Goal: Information Seeking & Learning: Learn about a topic

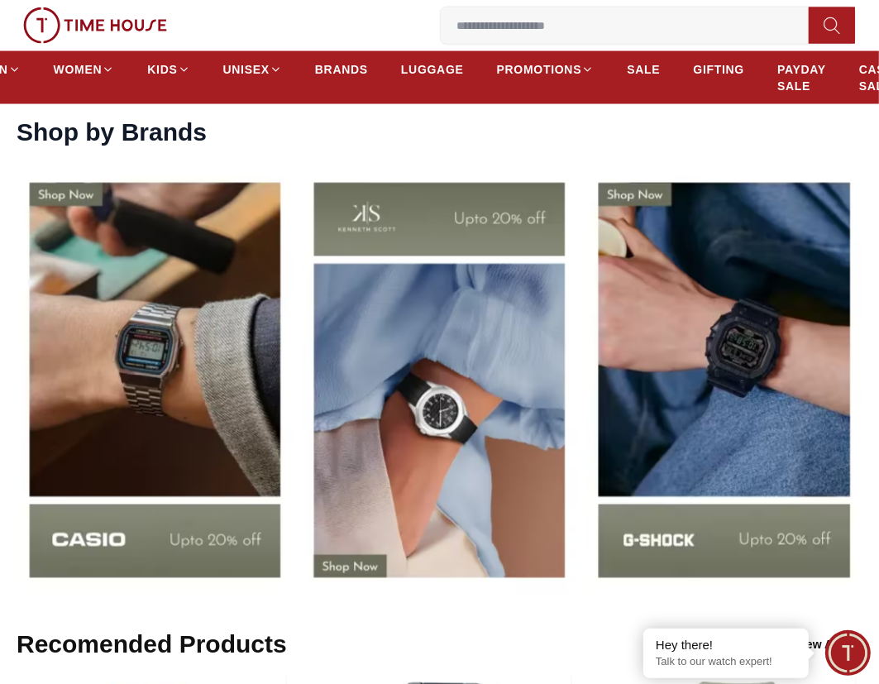
scroll to position [2017, 0]
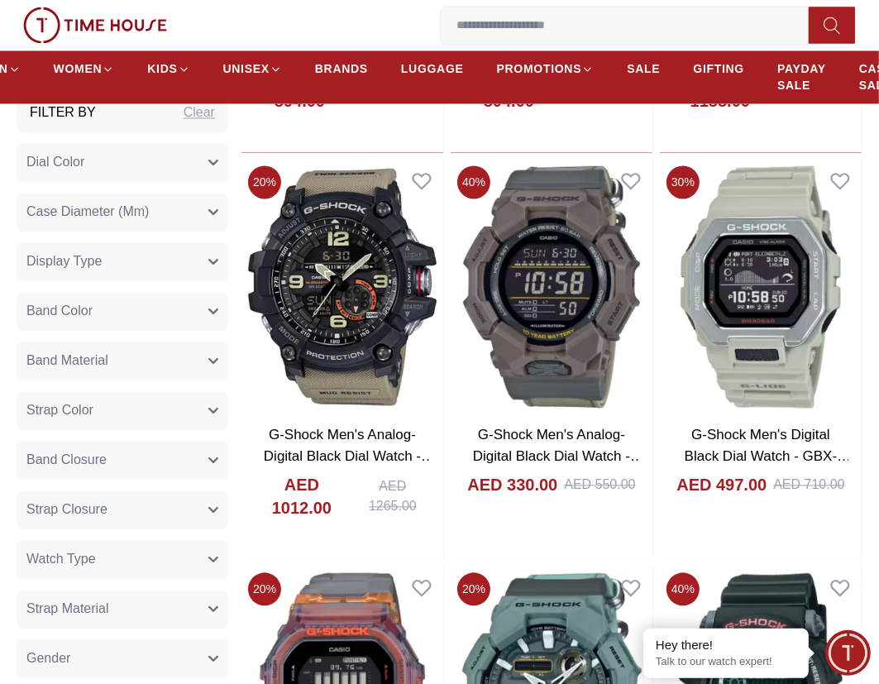
scroll to position [2248, 0]
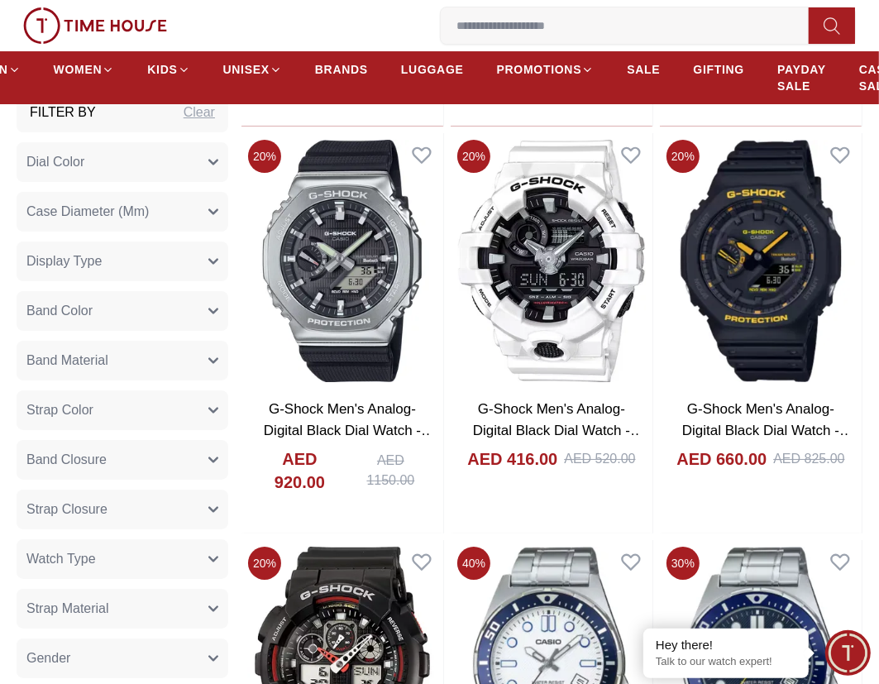
scroll to position [4265, 0]
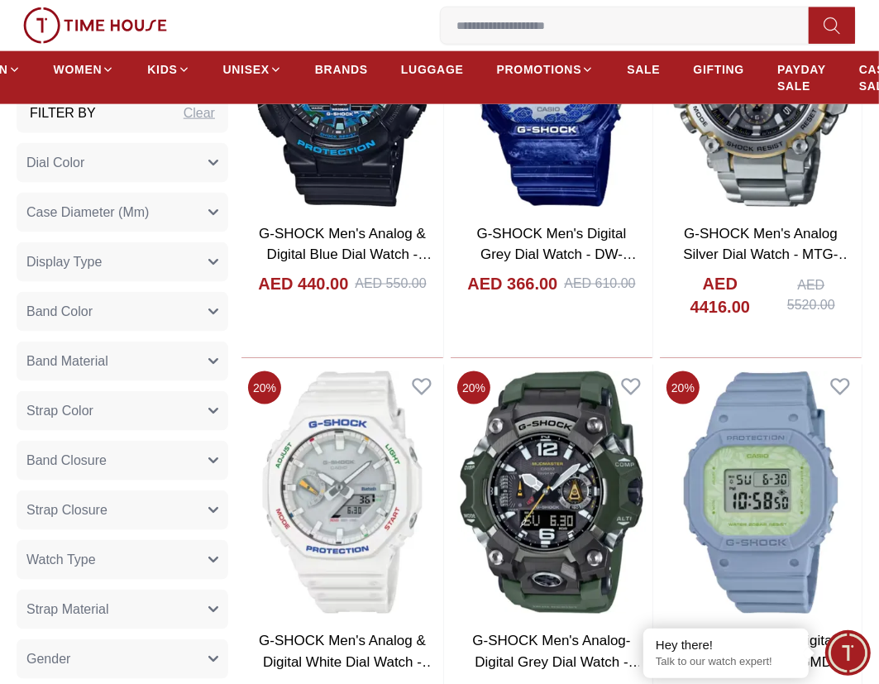
scroll to position [5686, 0]
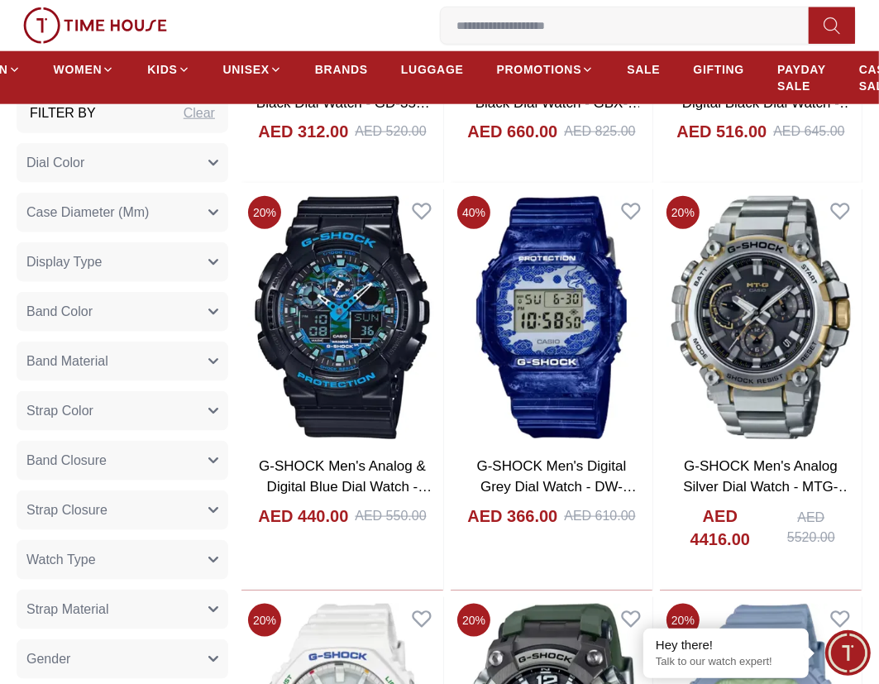
click at [177, 169] on button "Dial Color" at bounding box center [123, 162] width 212 height 40
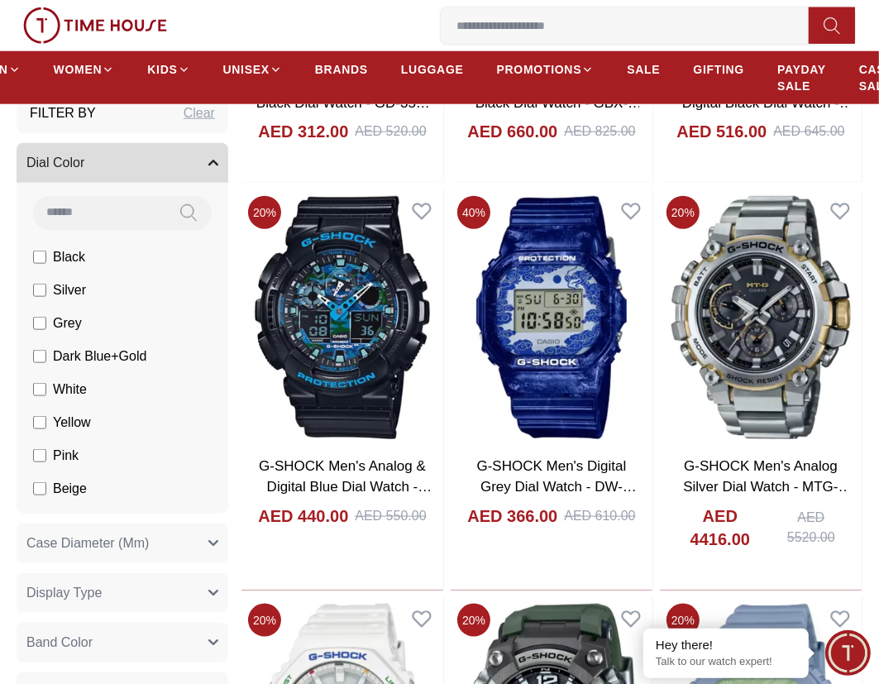
click at [177, 169] on button "Dial Color" at bounding box center [123, 162] width 212 height 40
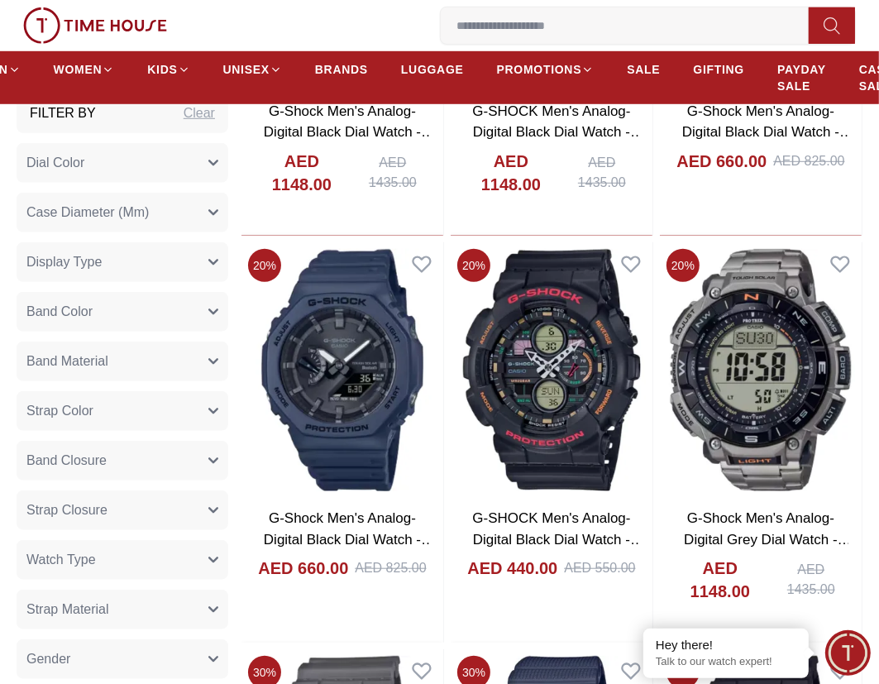
scroll to position [9620, 0]
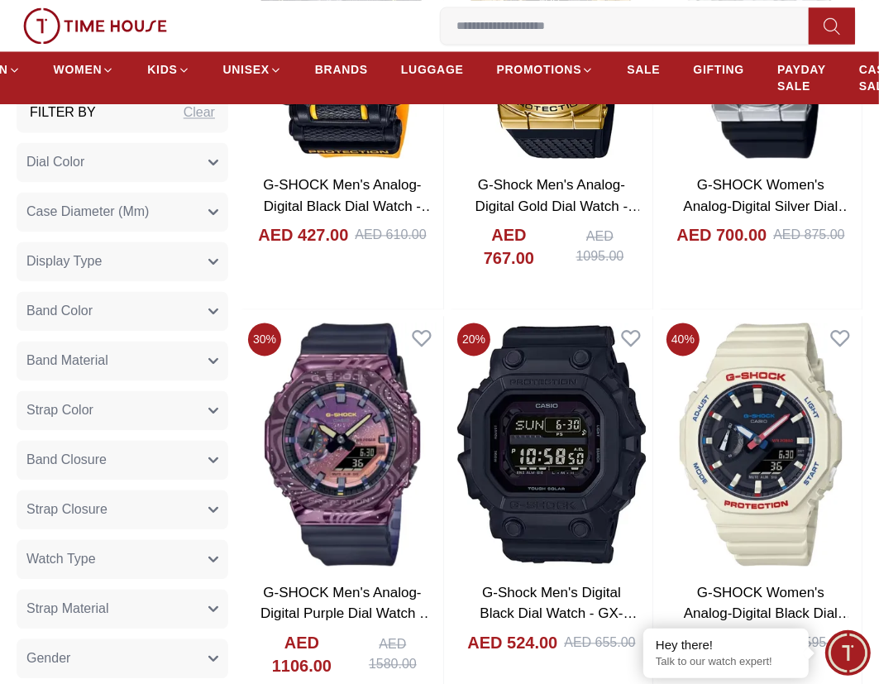
scroll to position [11075, 0]
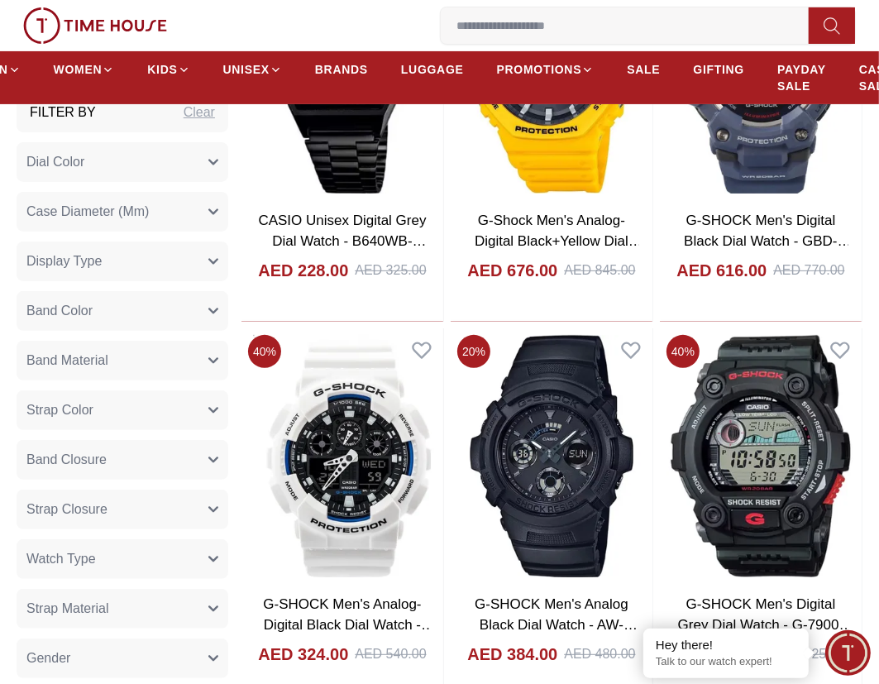
scroll to position [13422, 0]
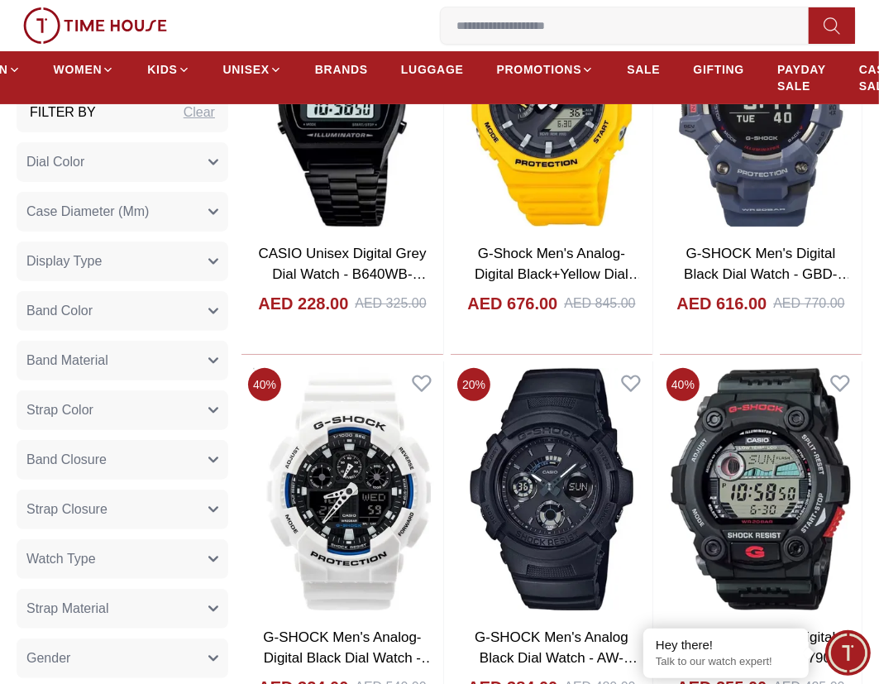
scroll to position [13522, 0]
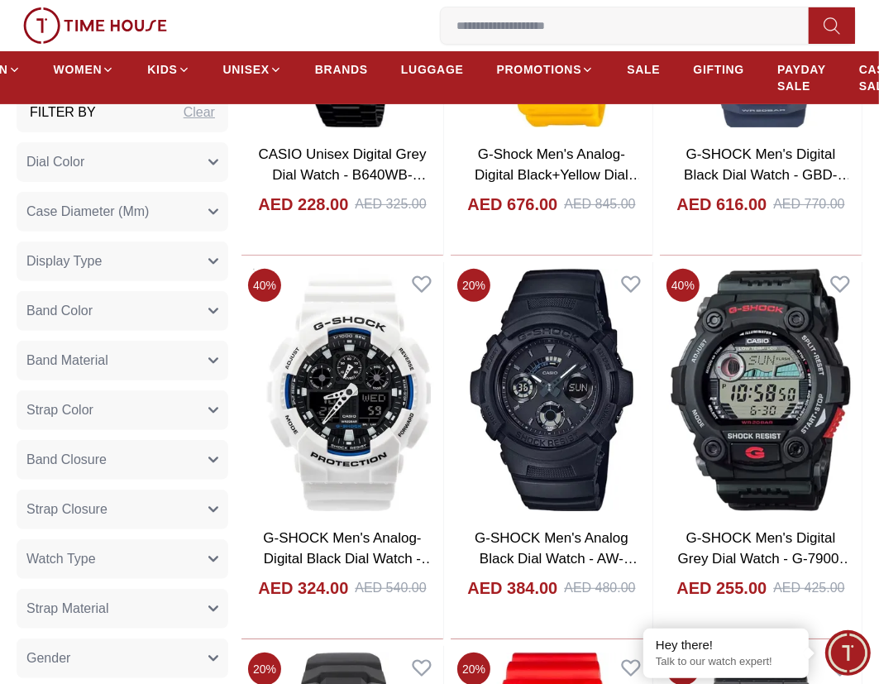
scroll to position [13819, 0]
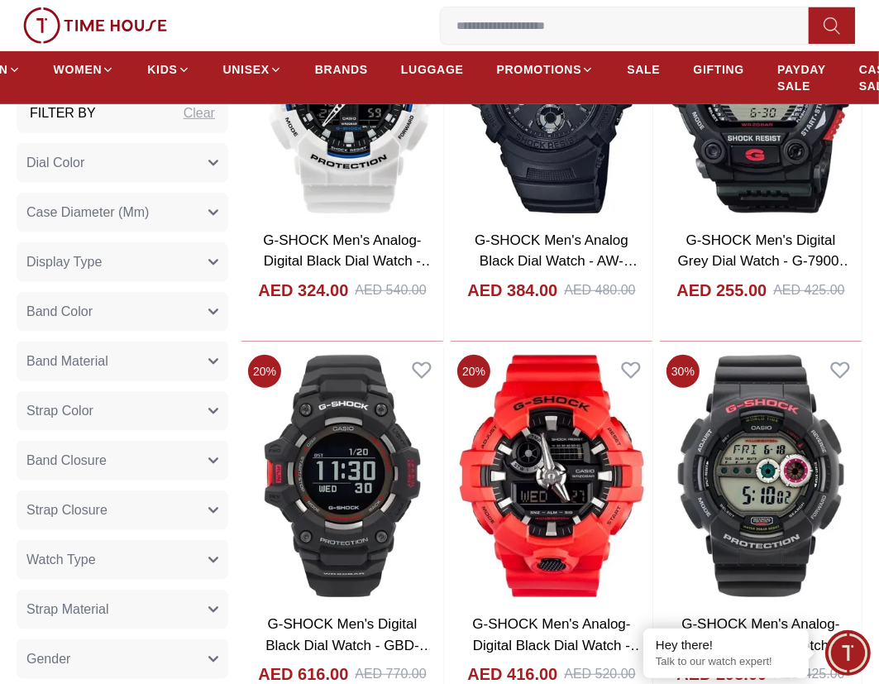
scroll to position [10711, 0]
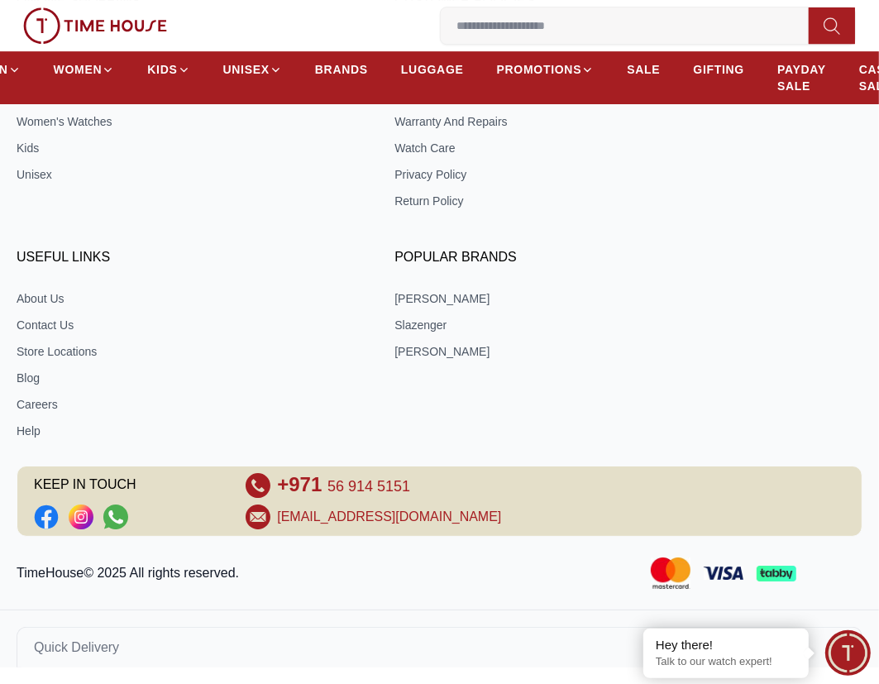
scroll to position [2907, 0]
